Goal: Task Accomplishment & Management: Manage account settings

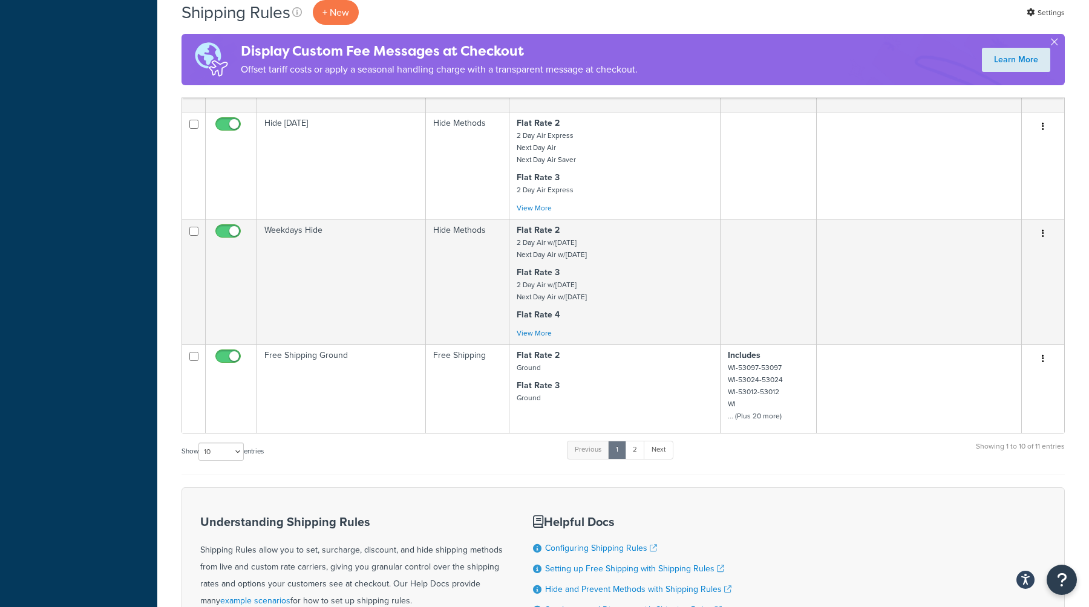
scroll to position [835, 0]
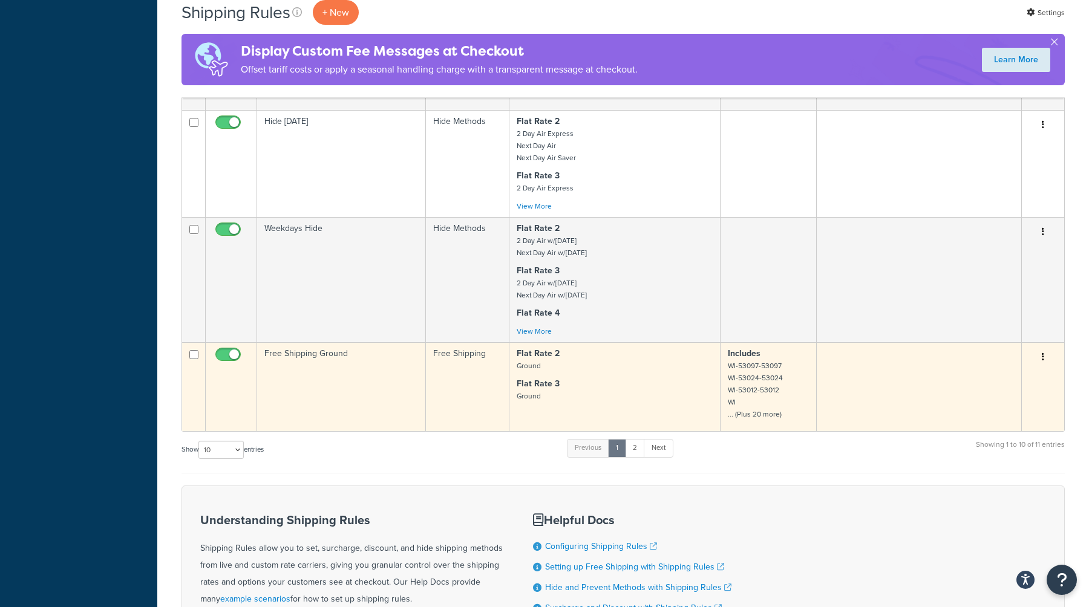
click at [385, 373] on td "Free Shipping Ground" at bounding box center [341, 386] width 169 height 89
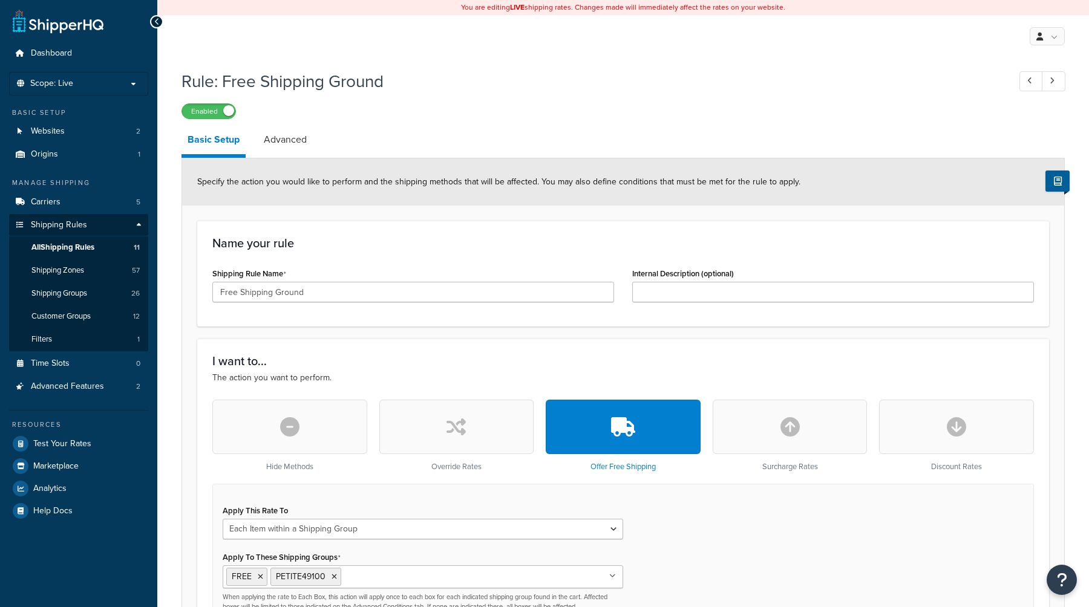
select select "ITEM"
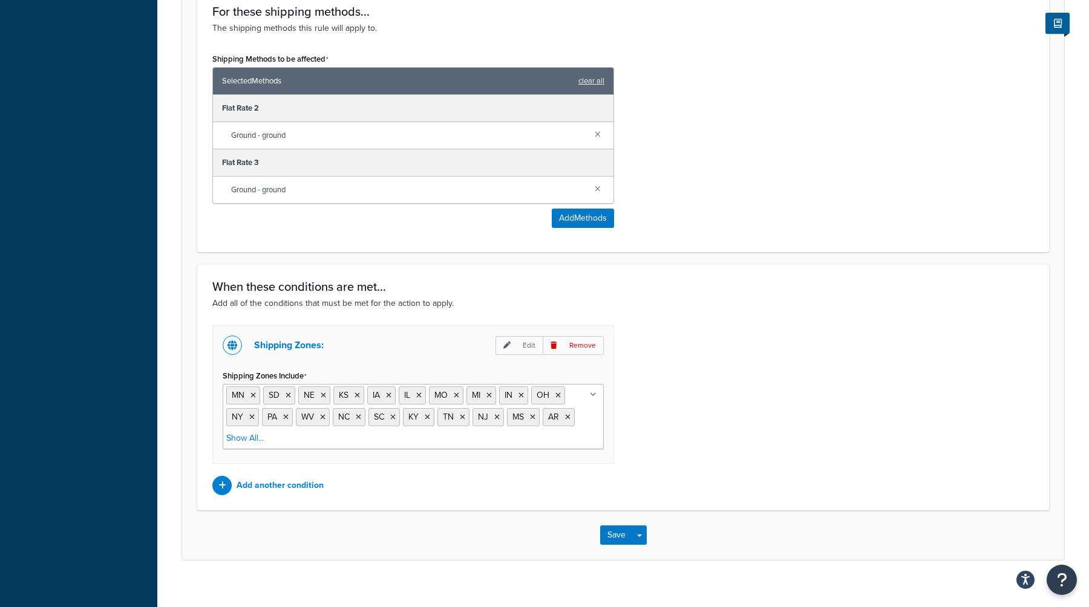
scroll to position [678, 0]
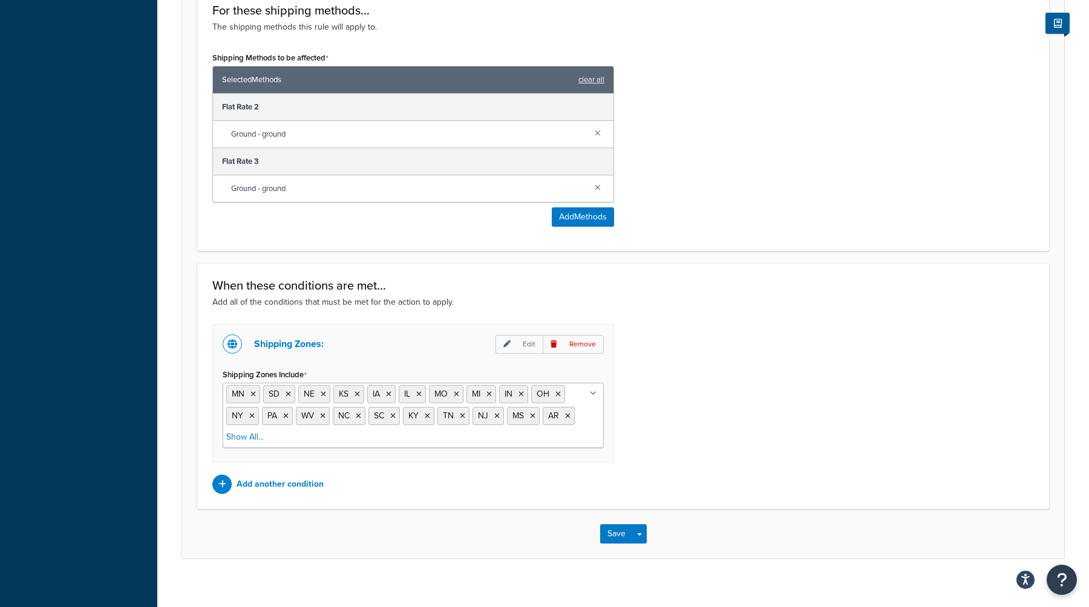
click at [592, 394] on icon at bounding box center [593, 393] width 7 height 7
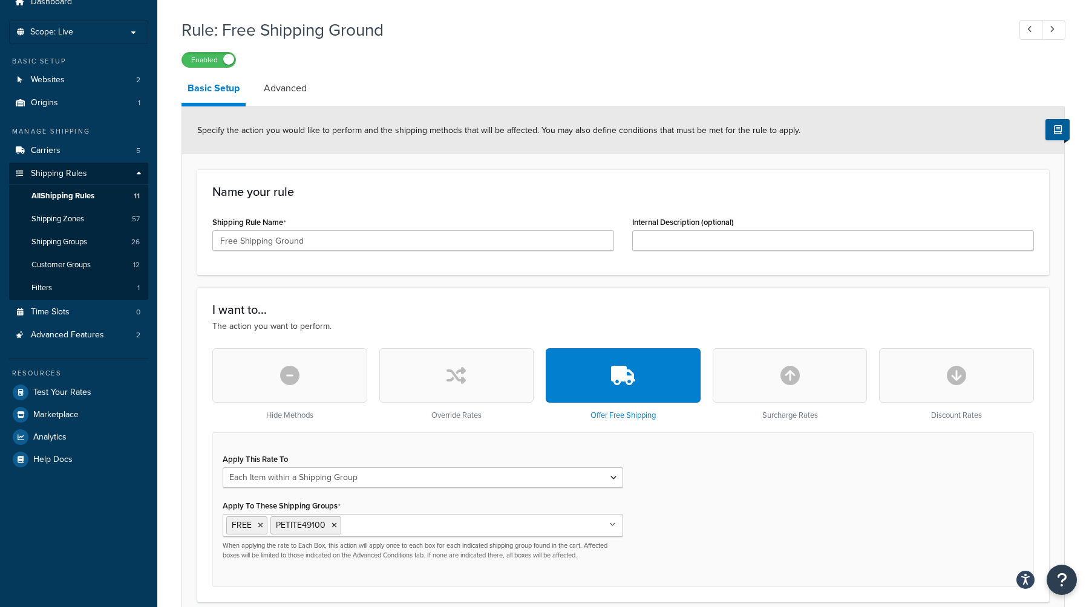
scroll to position [0, 0]
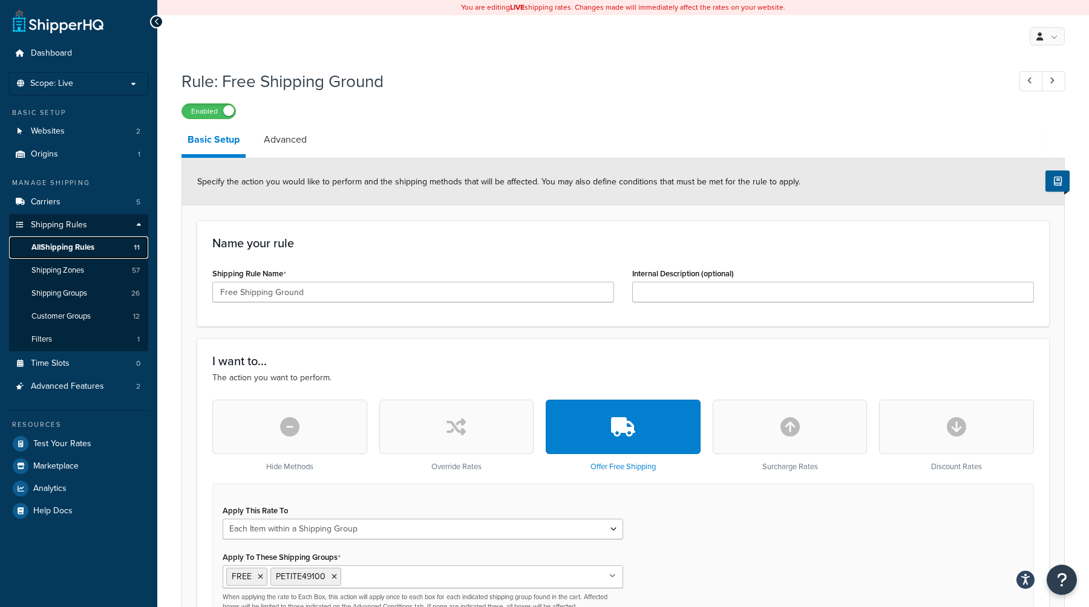
click at [57, 249] on span "All Shipping Rules" at bounding box center [62, 248] width 63 height 10
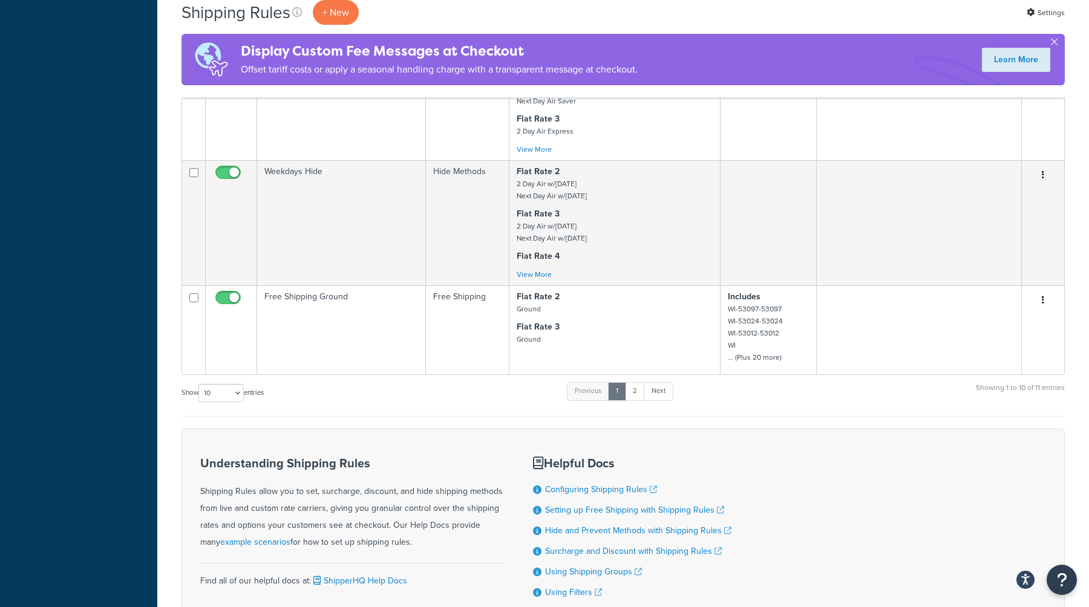
scroll to position [895, 0]
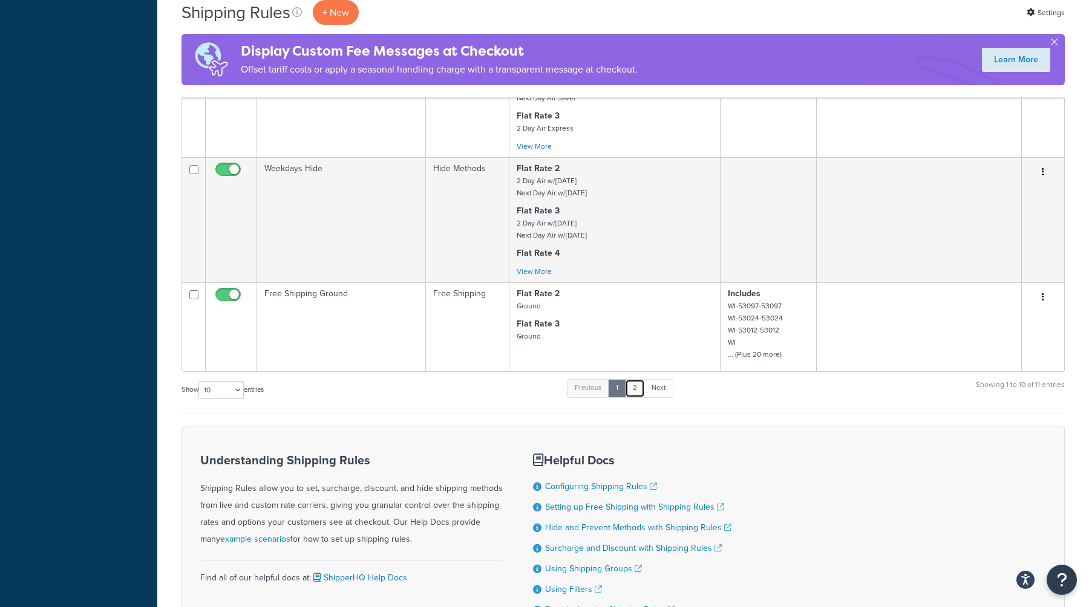
click at [640, 393] on link "2" at bounding box center [635, 388] width 20 height 18
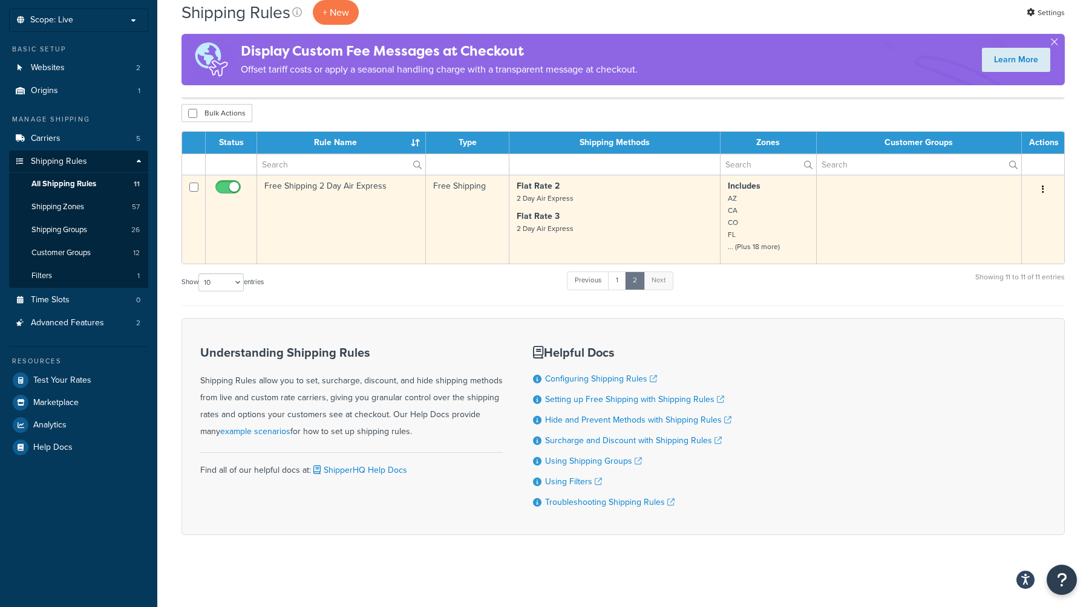
click at [380, 234] on td "Free Shipping 2 Day Air Express" at bounding box center [341, 219] width 169 height 89
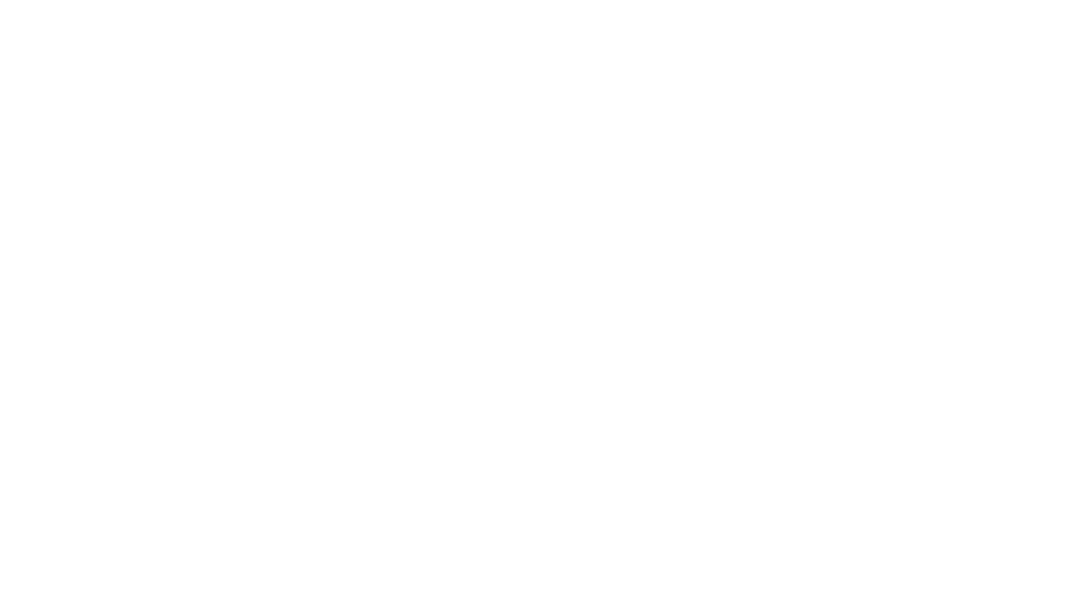
select select "ITEM"
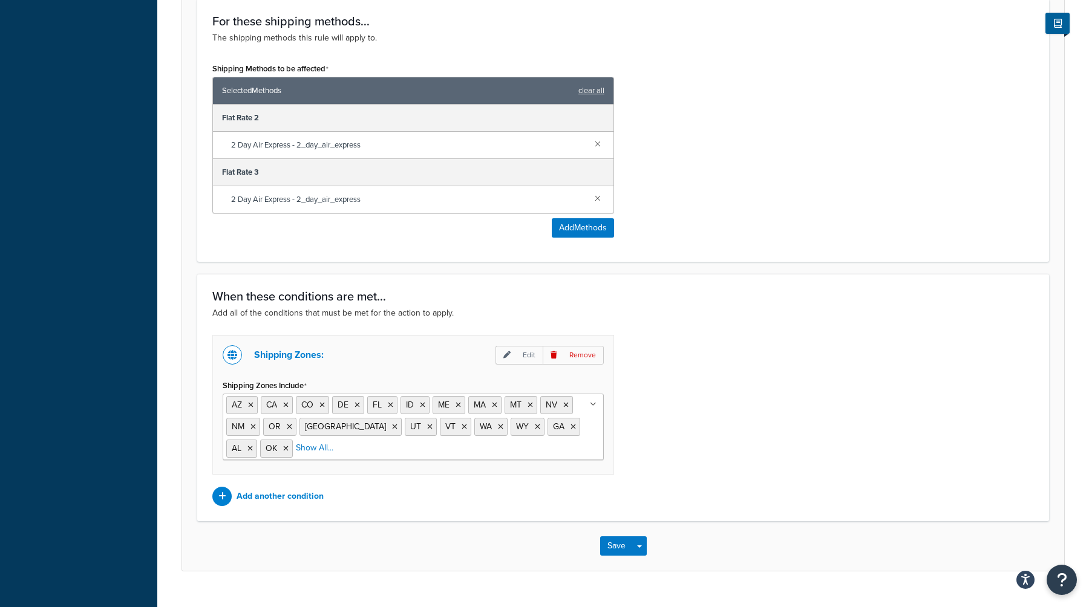
scroll to position [691, 0]
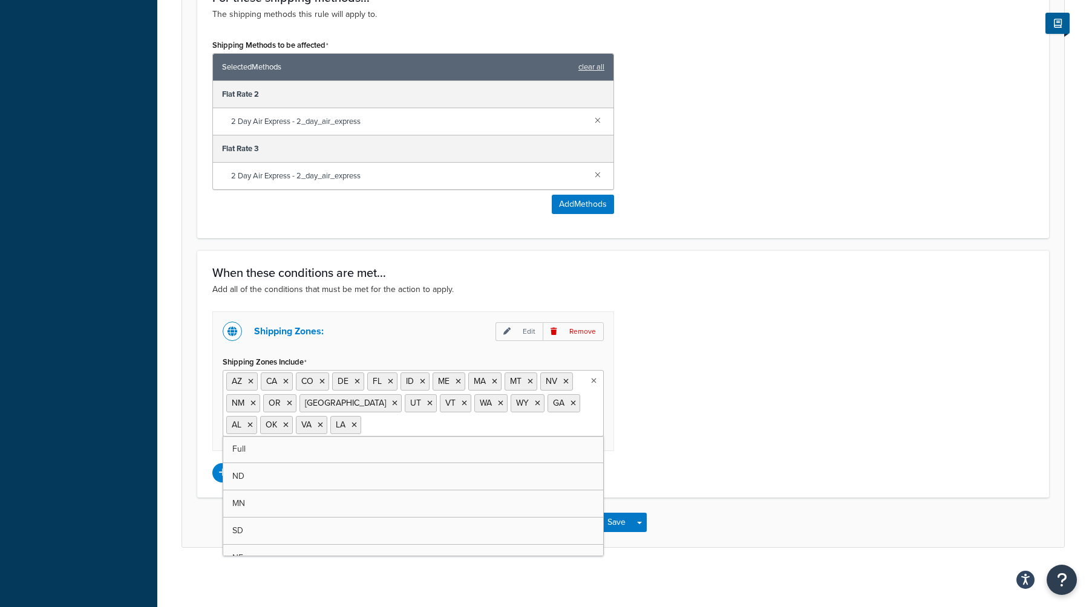
click at [595, 384] on icon at bounding box center [593, 380] width 5 height 7
click at [696, 434] on div "Shipping Zones: Edit Remove Shipping Zones Include AZ CA CO DE FL ID ME MD MA M…" at bounding box center [623, 397] width 840 height 171
click at [613, 518] on button "Save" at bounding box center [616, 522] width 33 height 19
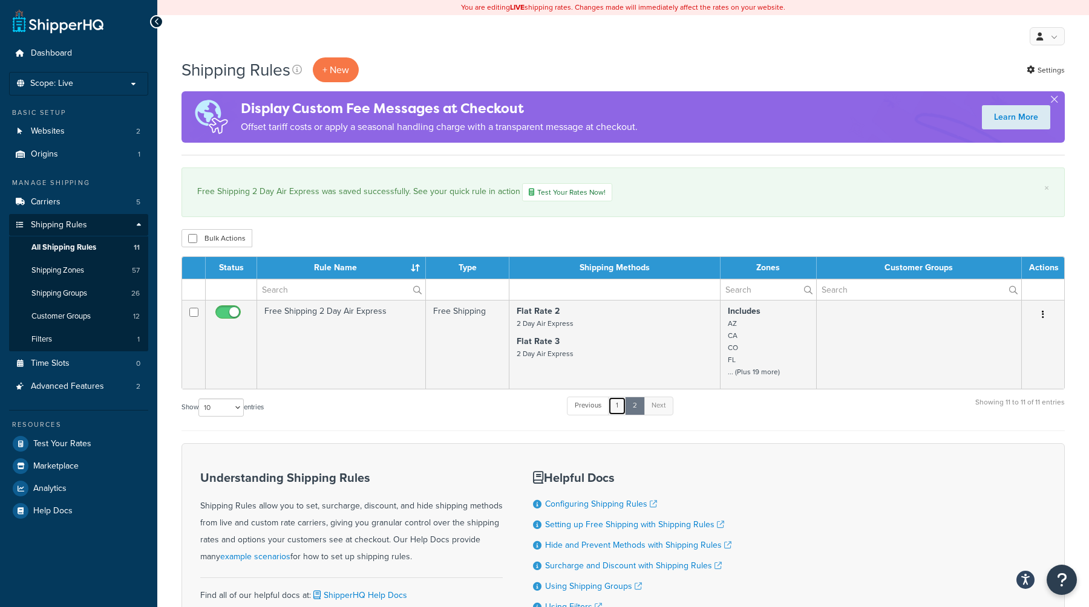
click at [619, 406] on link "1" at bounding box center [617, 406] width 18 height 18
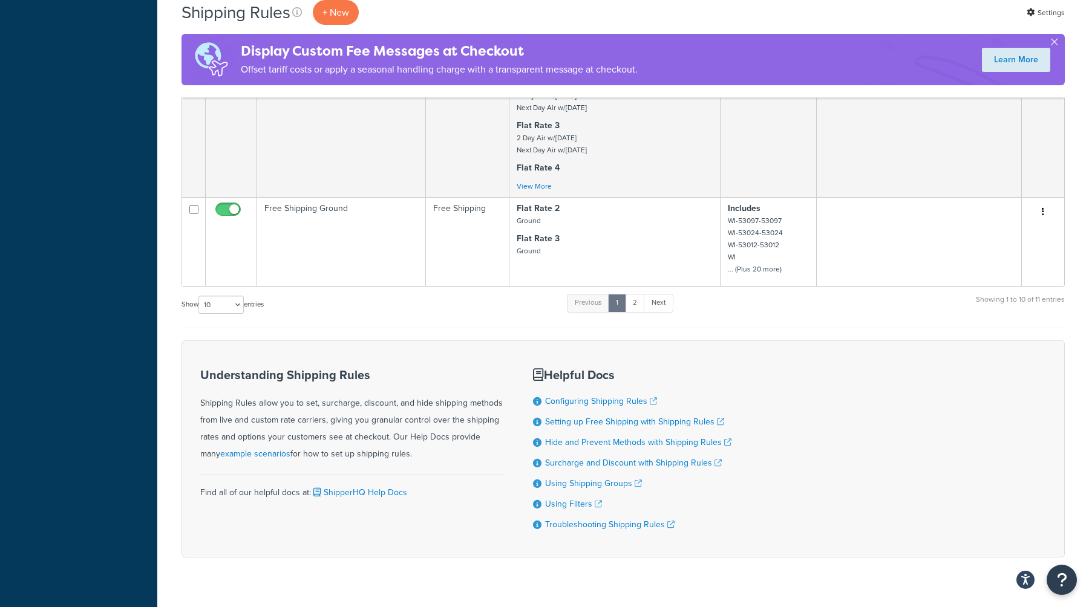
scroll to position [1065, 0]
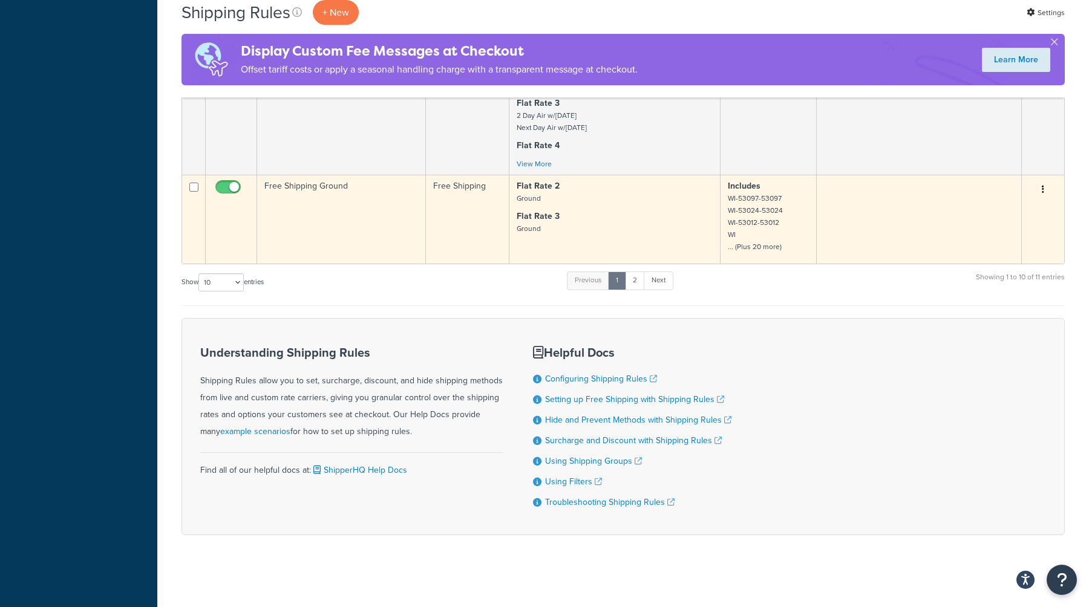
click at [376, 240] on td "Free Shipping Ground" at bounding box center [341, 219] width 169 height 89
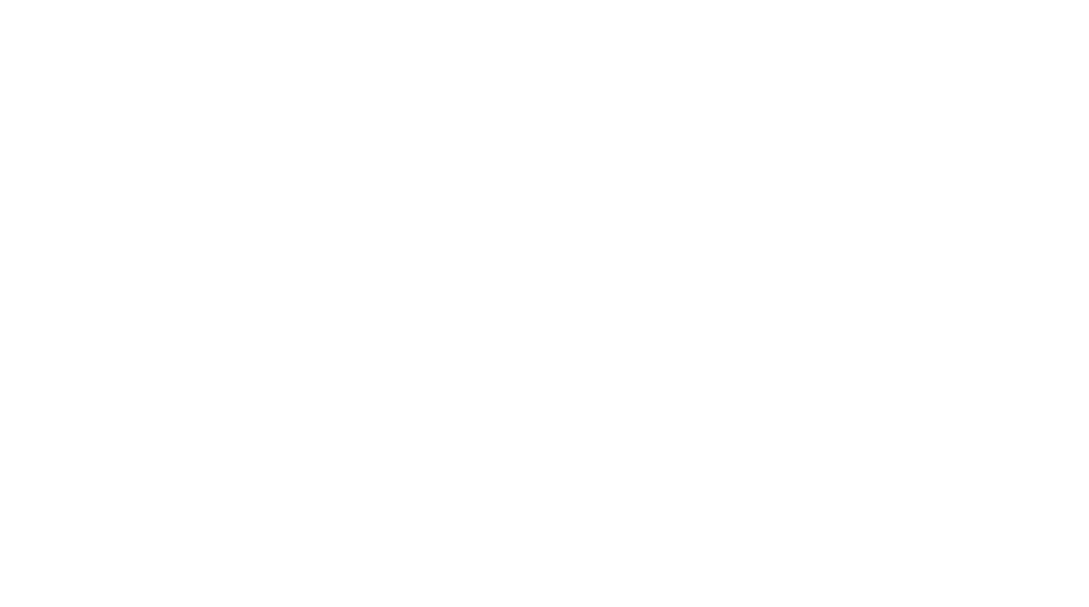
select select "ITEM"
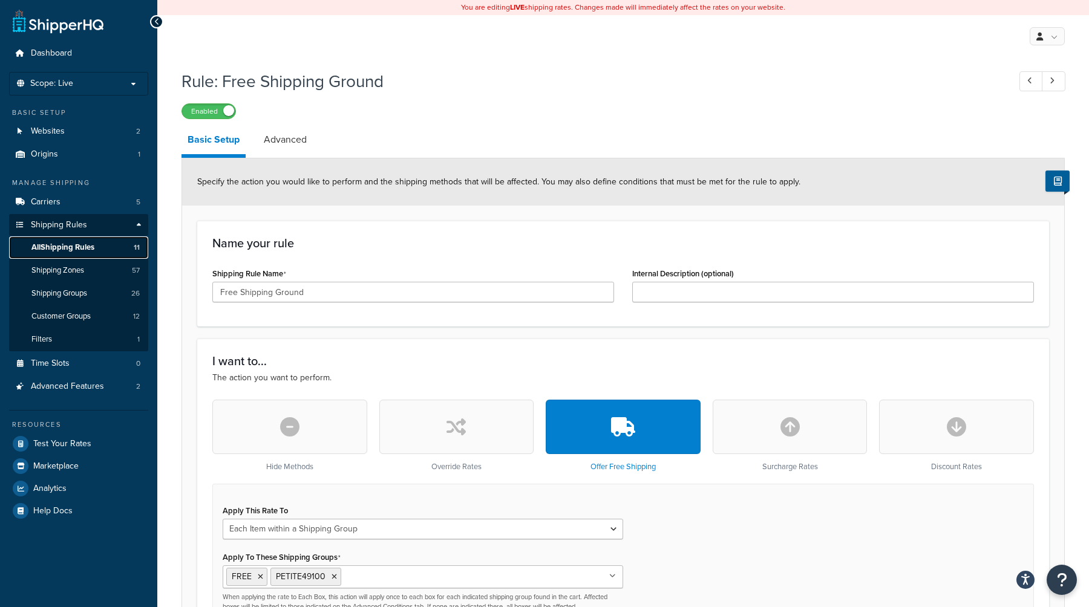
click at [75, 245] on span "All Shipping Rules" at bounding box center [62, 248] width 63 height 10
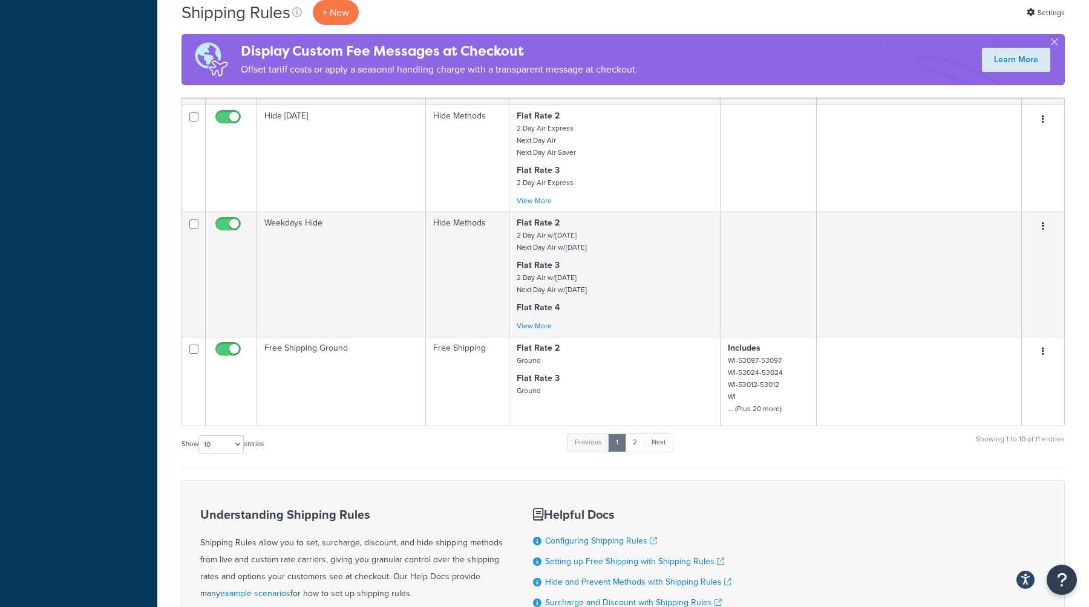
scroll to position [844, 0]
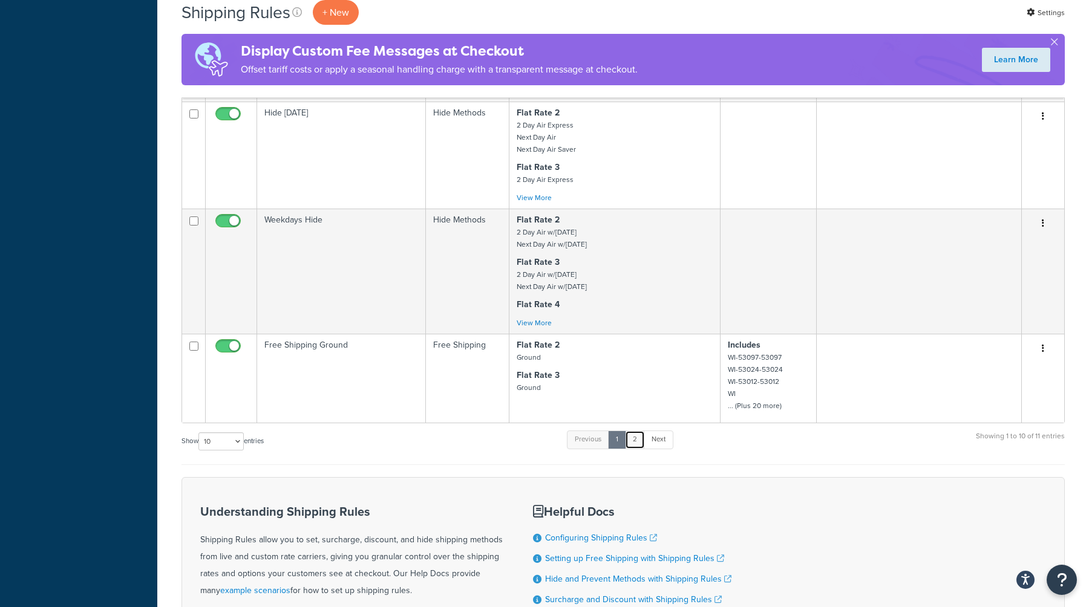
click at [637, 440] on link "2" at bounding box center [635, 440] width 20 height 18
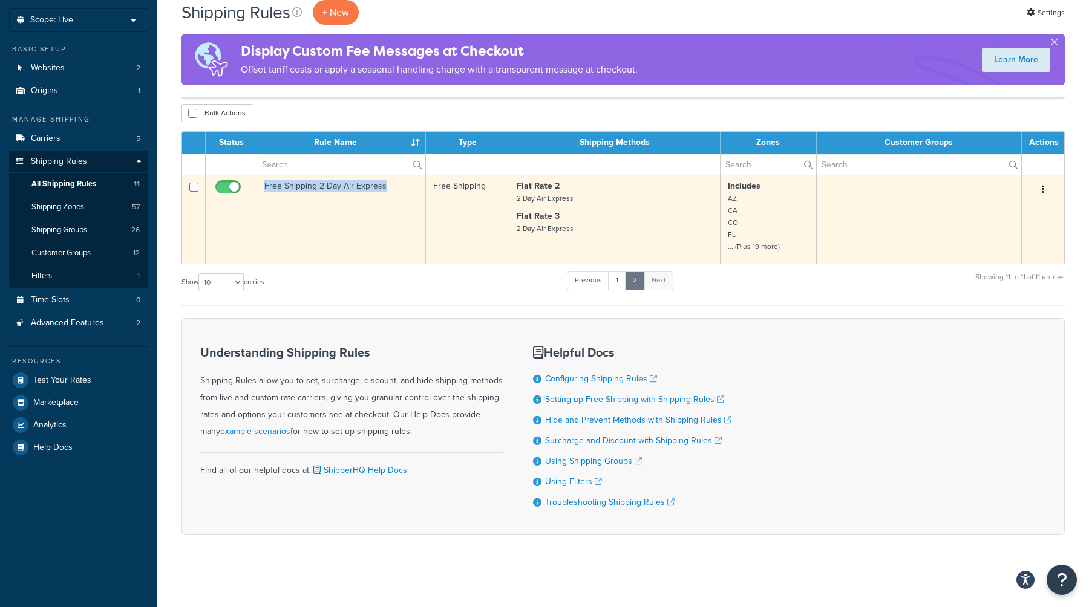
copy td "Free Shipping 2 Day Air Express"
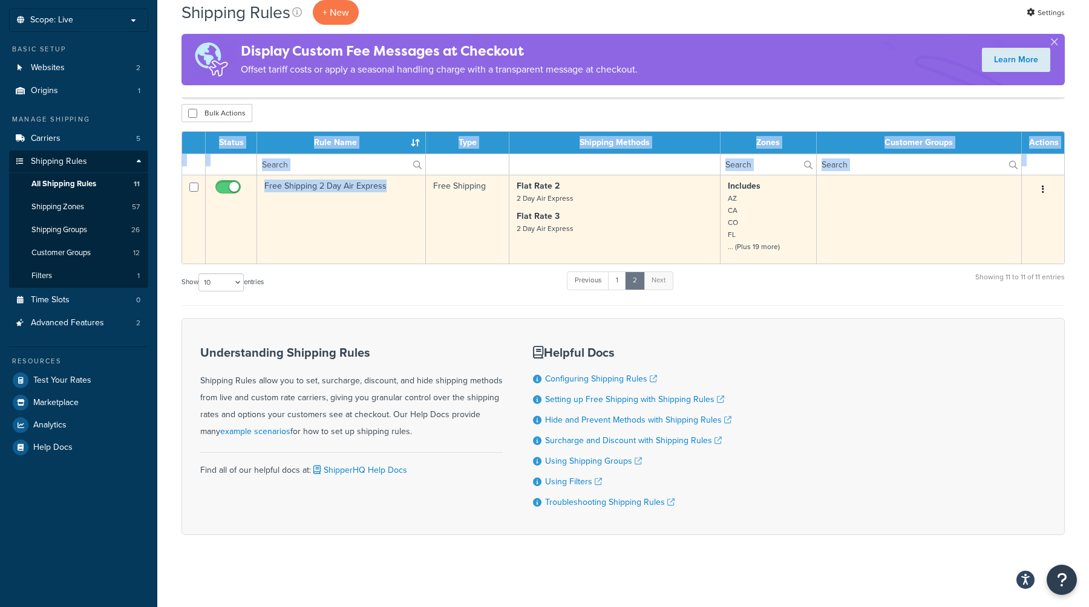
drag, startPoint x: 387, startPoint y: 186, endPoint x: 347, endPoint y: 182, distance: 39.5
click at [359, 113] on div "Shipping Rules + New Settings Display Custom Fee Messages at Checkout Offset ta…" at bounding box center [623, 286] width 932 height 584
